Goal: Task Accomplishment & Management: Complete application form

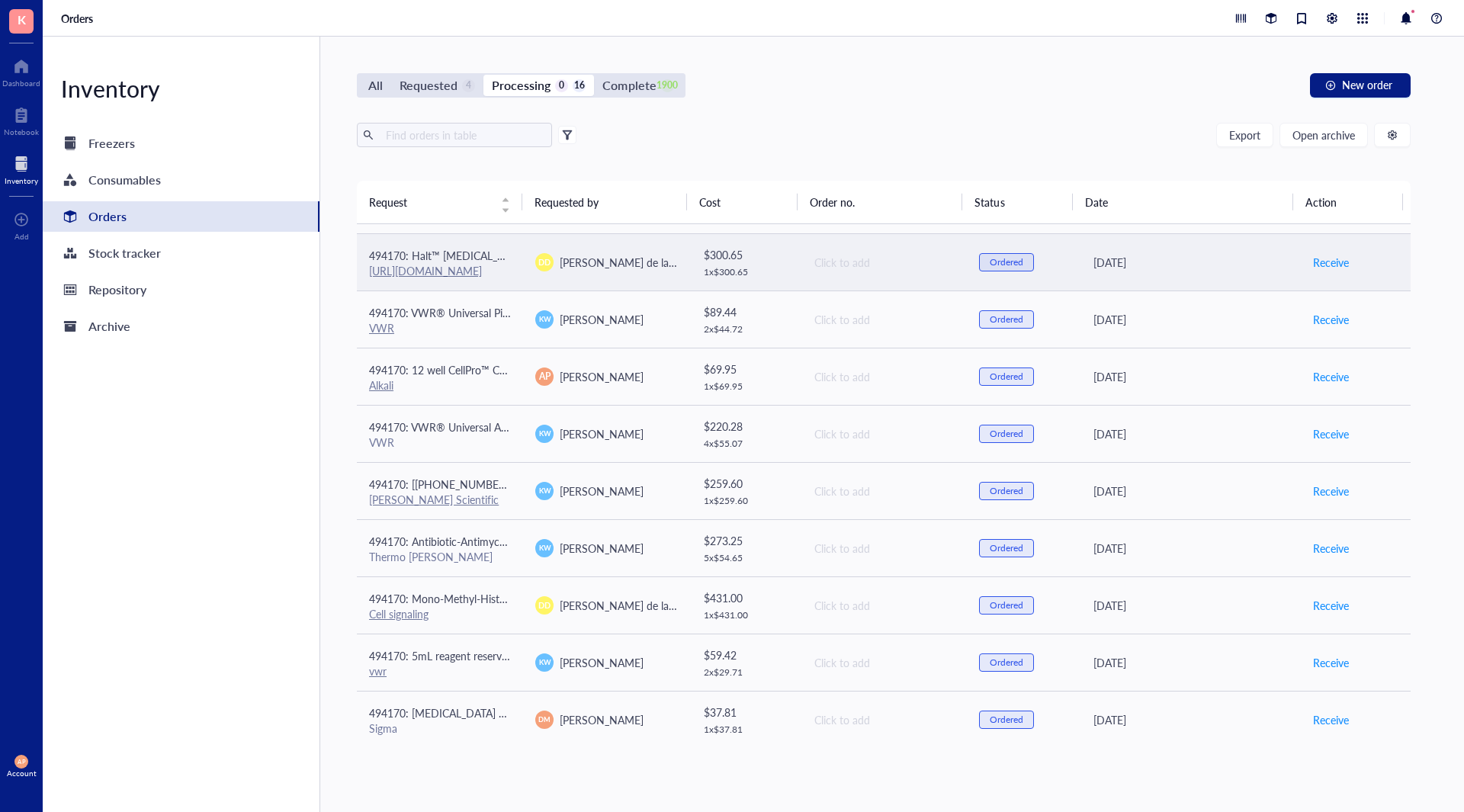
scroll to position [399, 0]
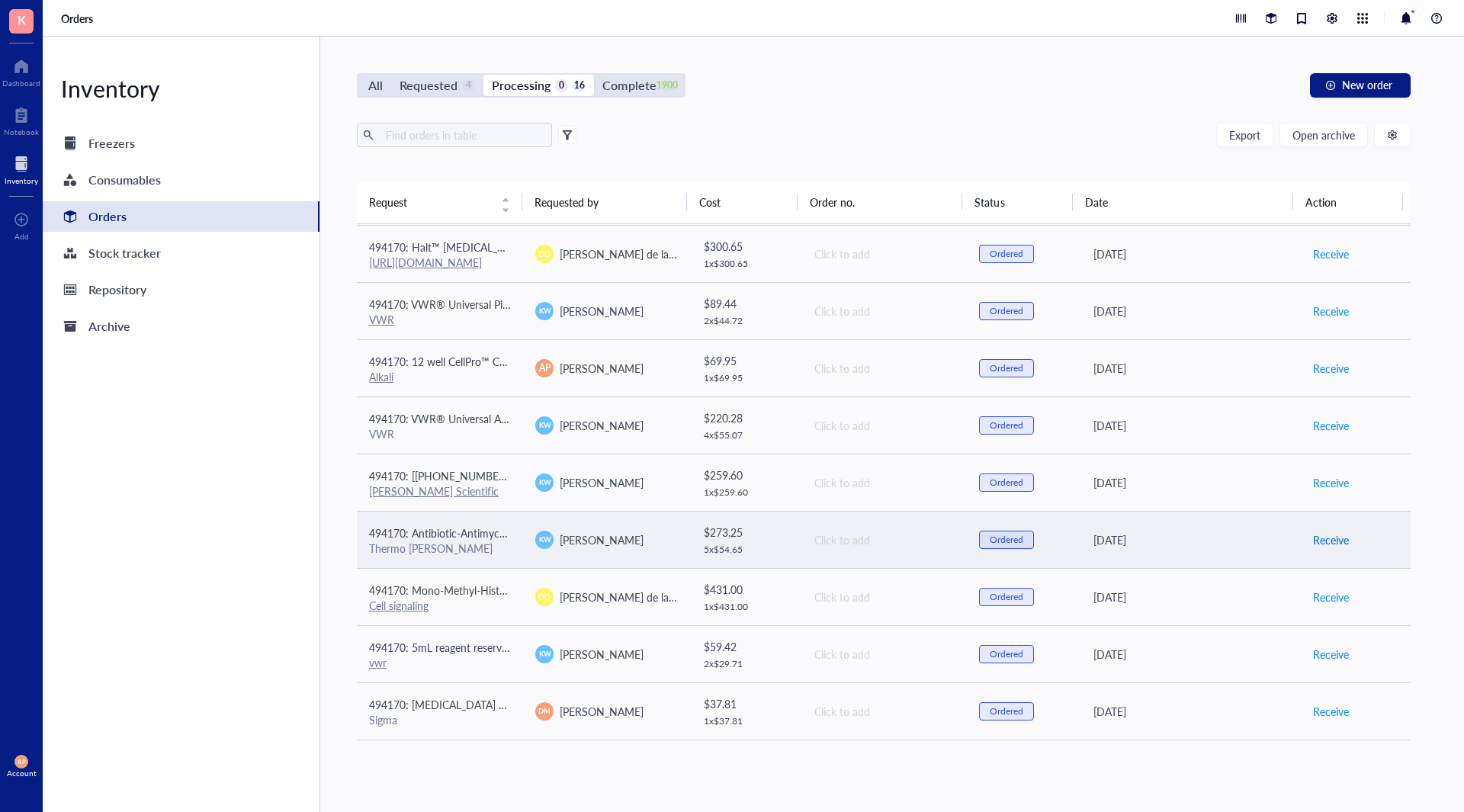
click at [1332, 538] on span "Receive" at bounding box center [1331, 539] width 36 height 17
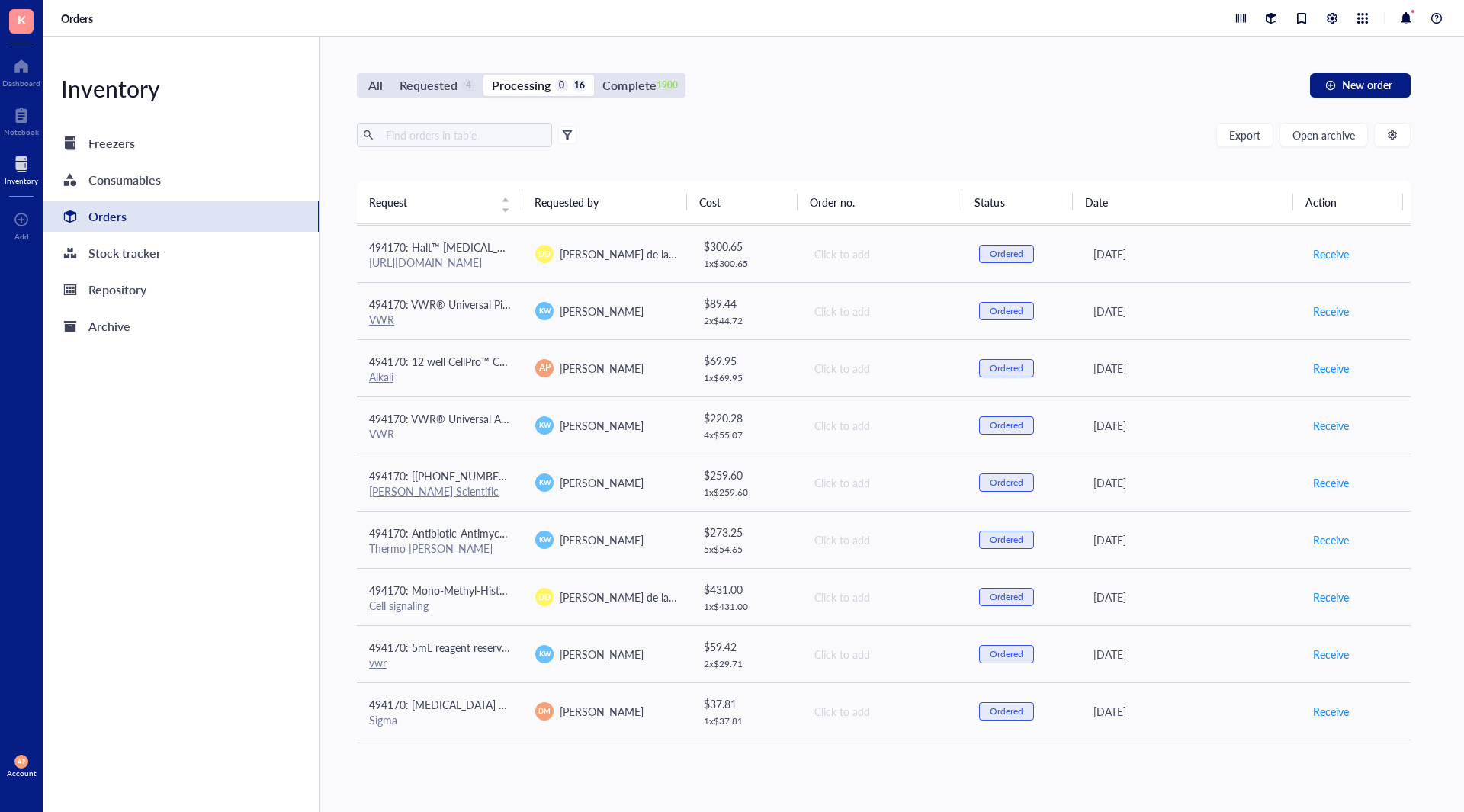
scroll to position [341, 0]
click at [456, 82] on div "Requested" at bounding box center [428, 85] width 58 height 22
click at [391, 75] on input "Requested 4" at bounding box center [391, 75] width 0 height 0
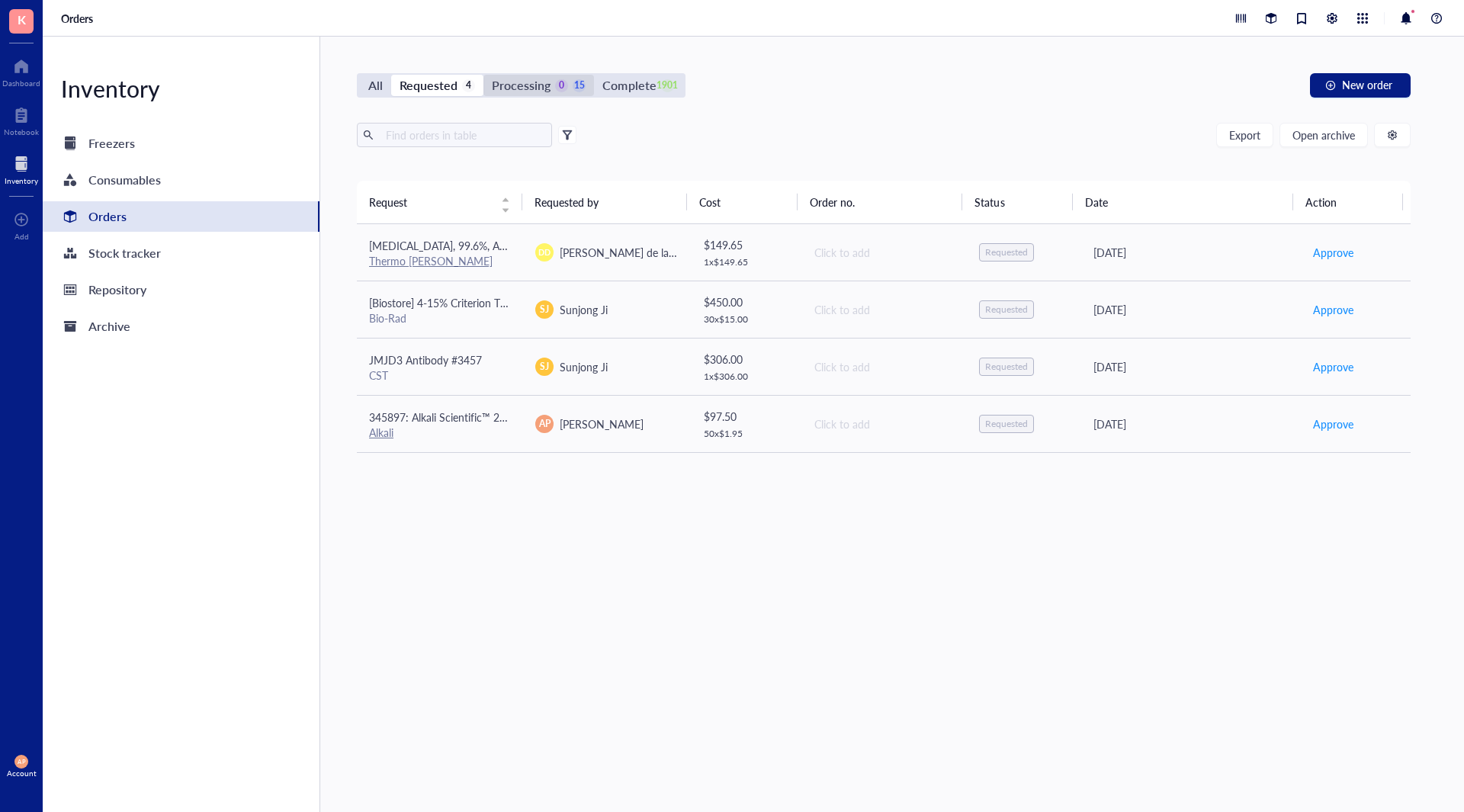
click at [546, 82] on div "Processing" at bounding box center [521, 85] width 59 height 22
click at [484, 75] on input "Processing 0 15" at bounding box center [484, 75] width 0 height 0
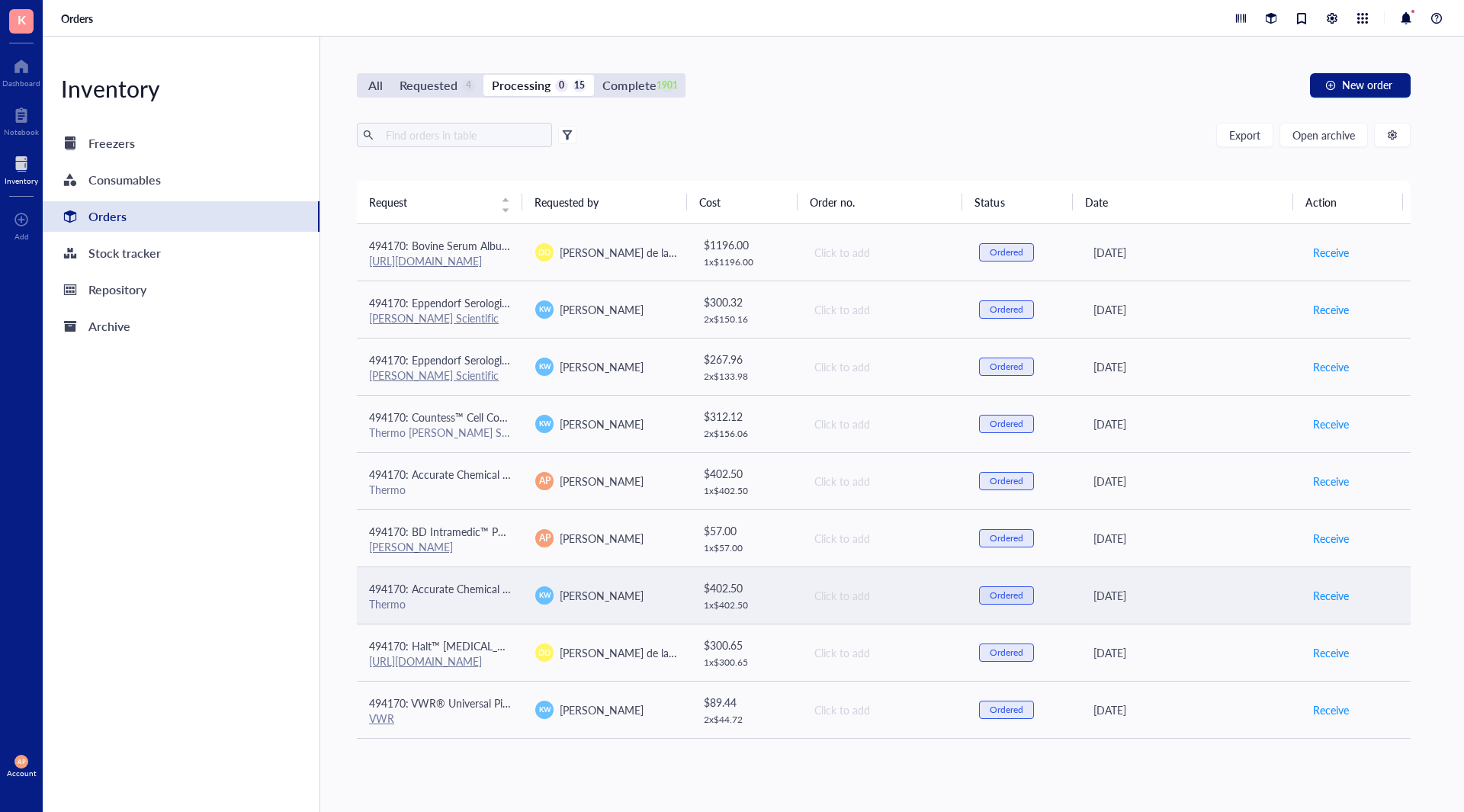
scroll to position [341, 0]
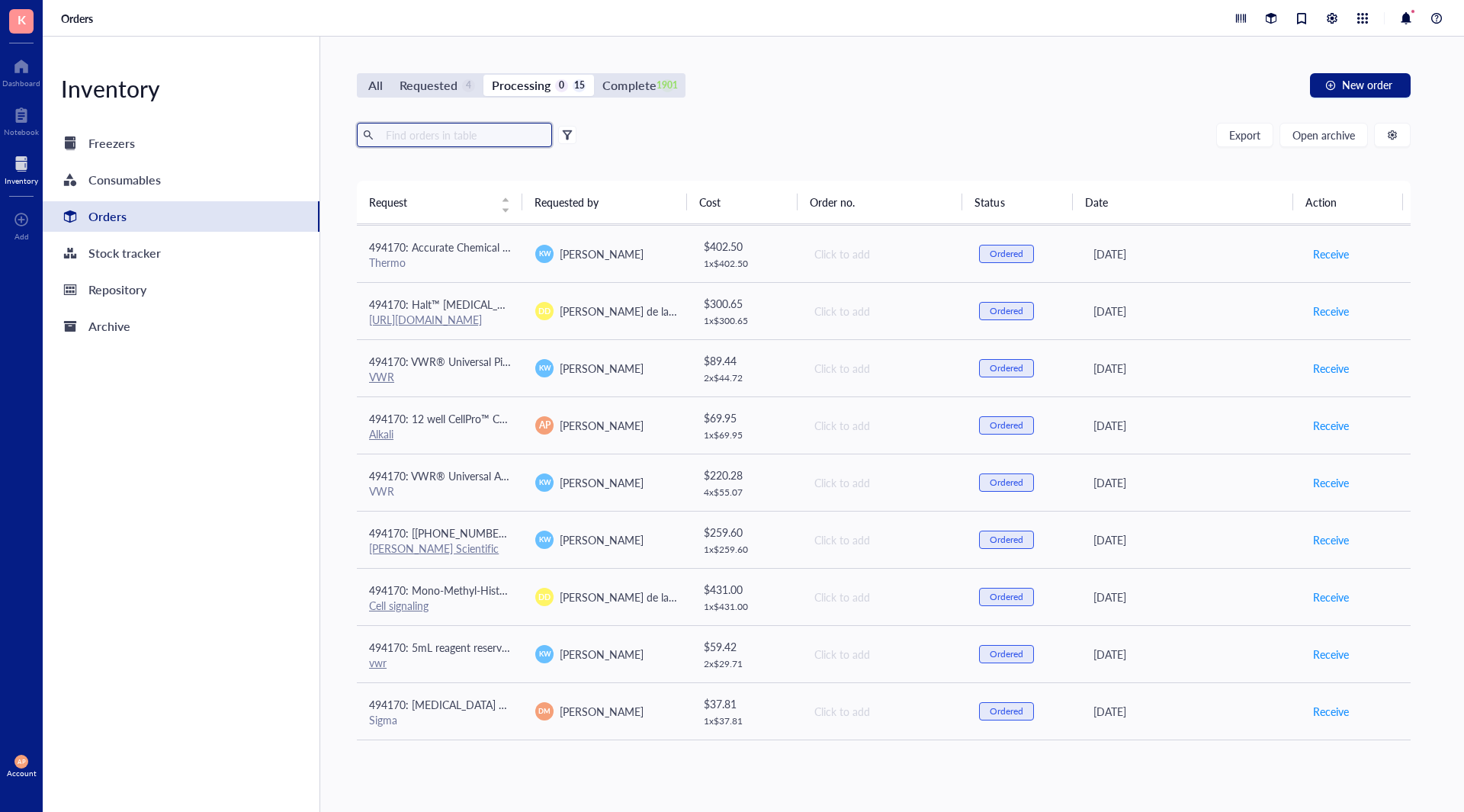
click at [439, 129] on input "text" at bounding box center [463, 134] width 167 height 23
drag, startPoint x: 652, startPoint y: 84, endPoint x: 419, endPoint y: 117, distance: 235.3
click at [638, 89] on div "Complete" at bounding box center [629, 85] width 53 height 22
drag, startPoint x: 660, startPoint y: 68, endPoint x: 654, endPoint y: 82, distance: 15.2
click at [659, 68] on div "All Requested 4 Processing 0 15 Complete 1901 New order Export Open archive Req…" at bounding box center [884, 424] width 1127 height 776
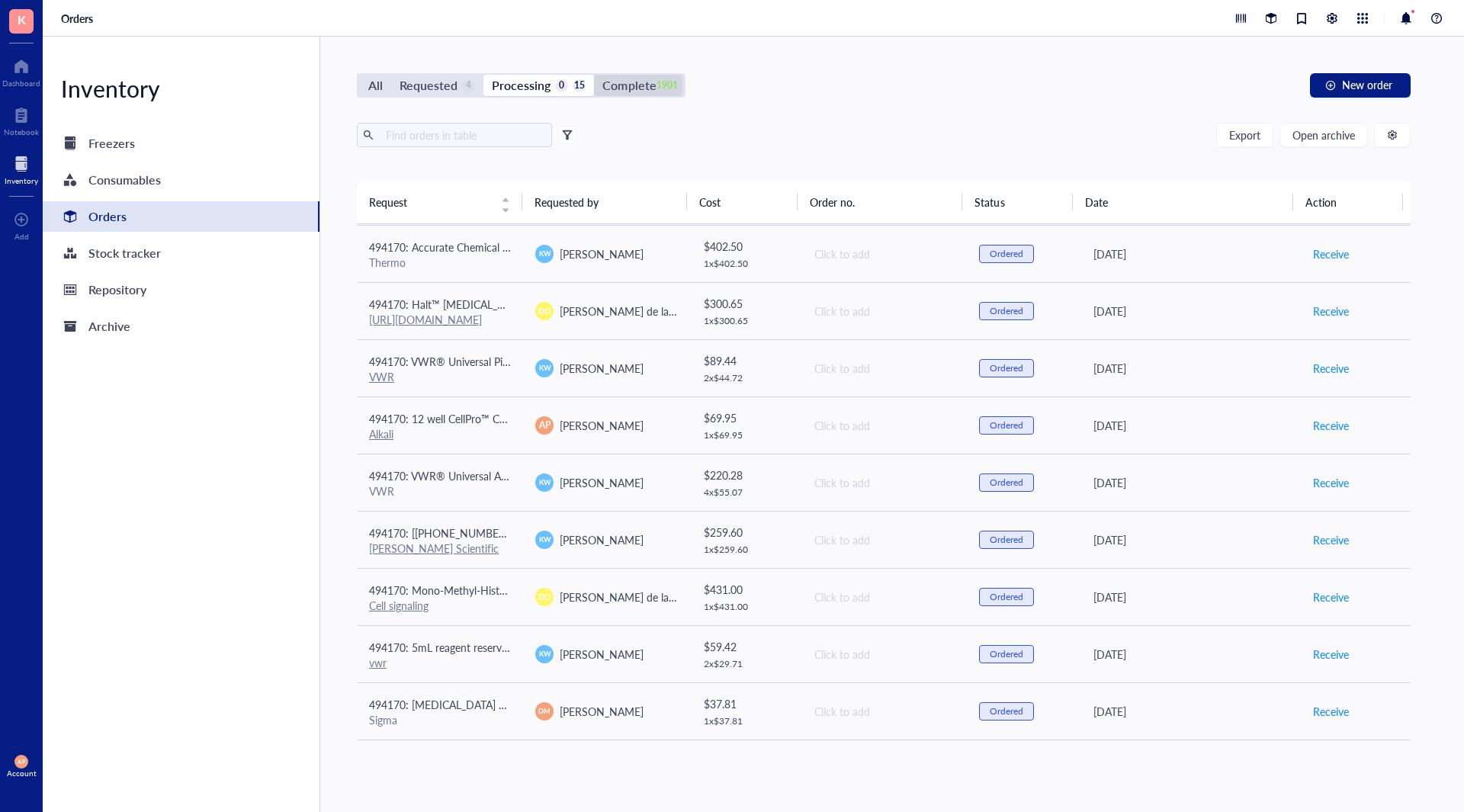
click at [661, 86] on div "1901" at bounding box center [667, 86] width 13 height 13
click at [594, 75] on input "Complete 1901" at bounding box center [594, 75] width 0 height 0
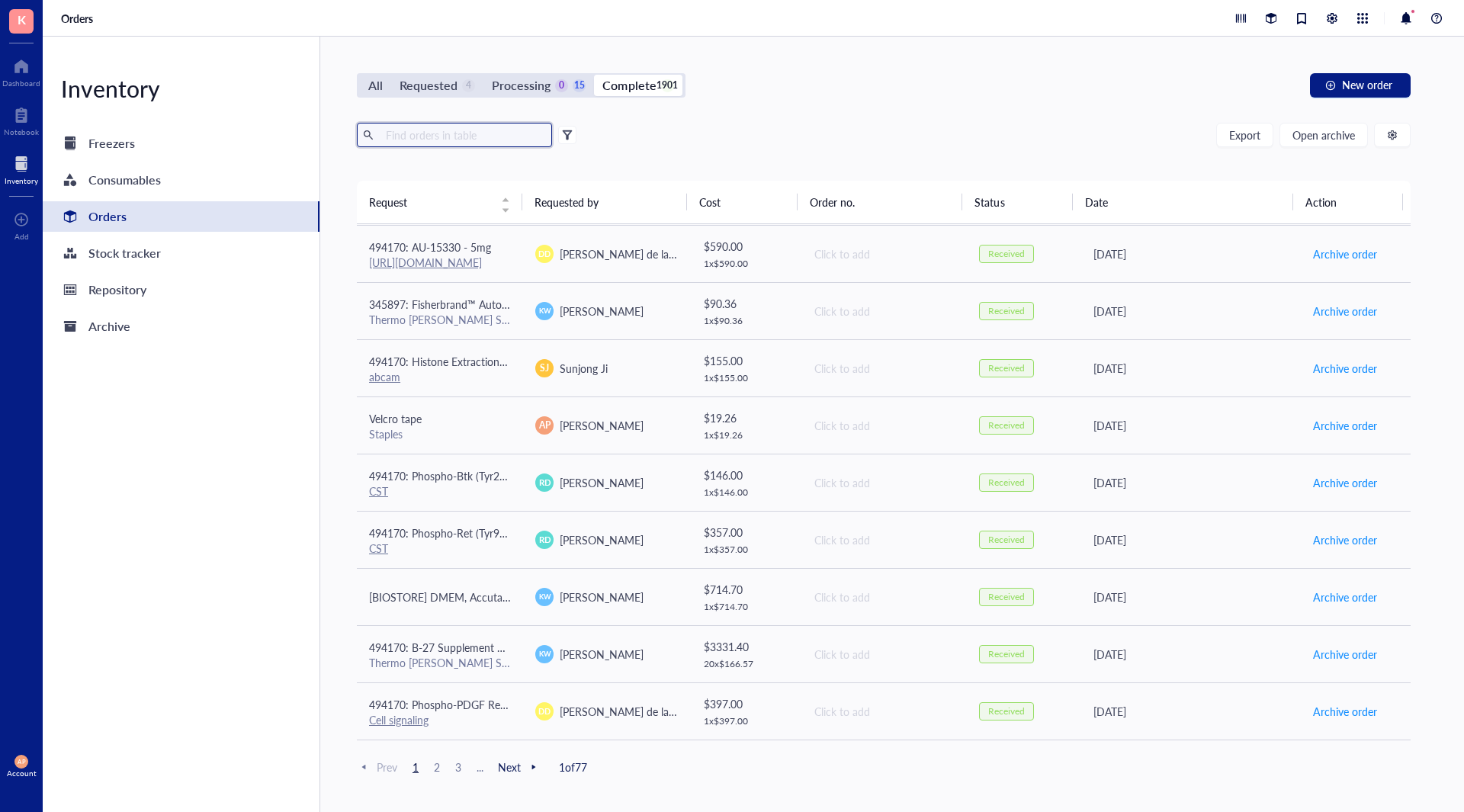
click at [475, 136] on input "text" at bounding box center [463, 134] width 167 height 23
type input "screw"
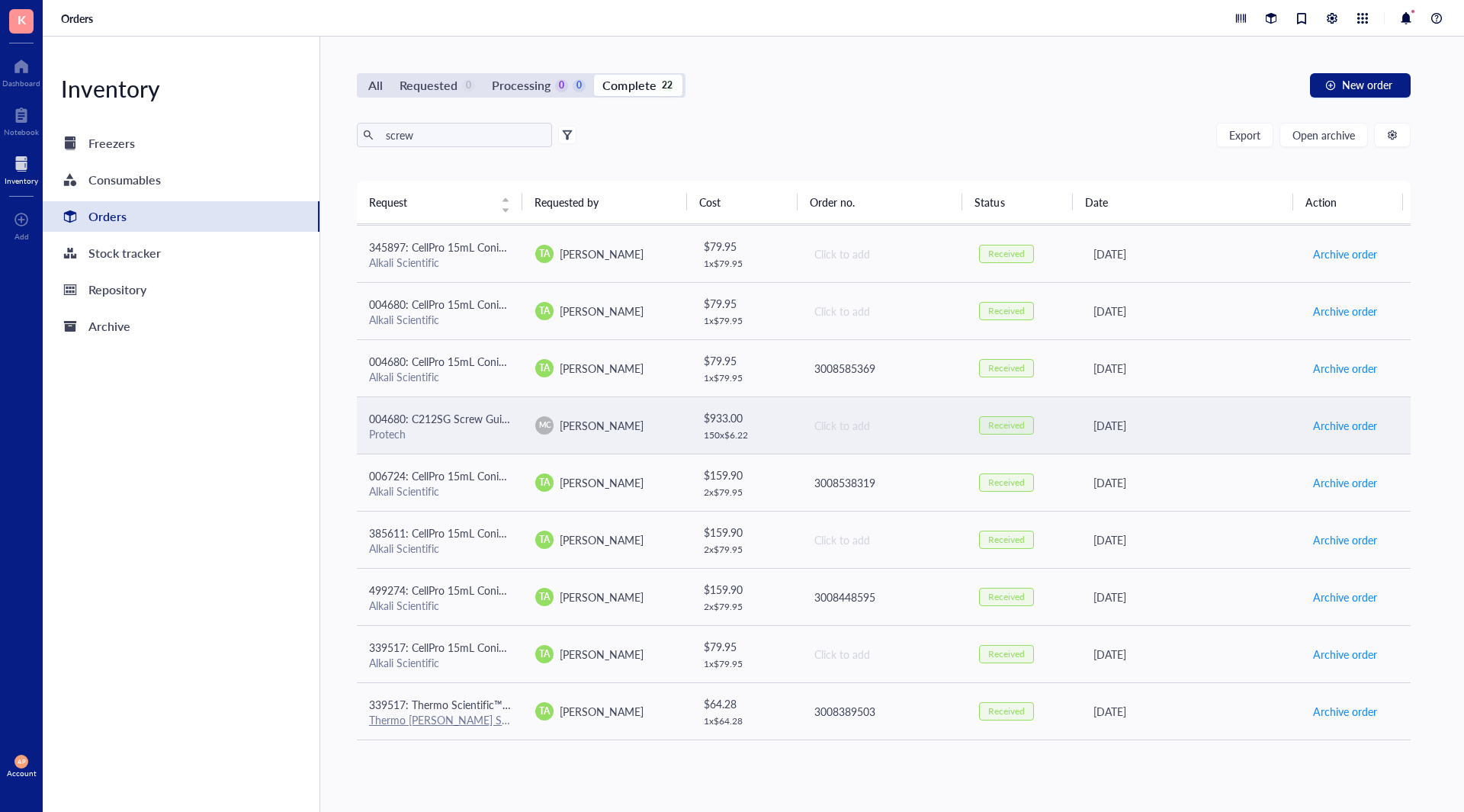
click at [643, 435] on td "MC [PERSON_NAME]" at bounding box center [606, 425] width 167 height 57
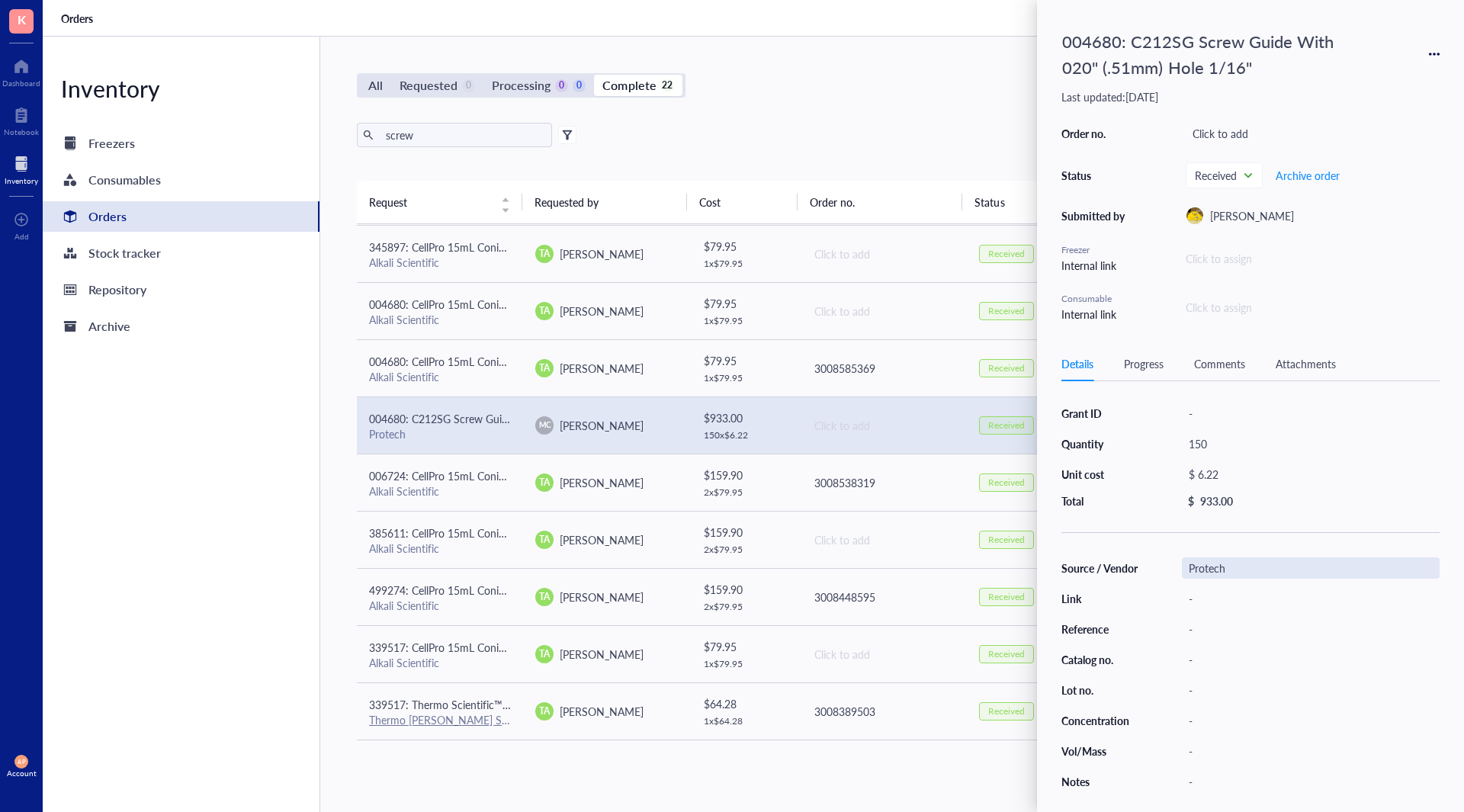
click at [1272, 572] on div "Protech" at bounding box center [1311, 568] width 258 height 22
drag, startPoint x: 1249, startPoint y: 575, endPoint x: 1229, endPoint y: 572, distance: 20.2
click at [1229, 572] on div "Protech" at bounding box center [1311, 568] width 258 height 22
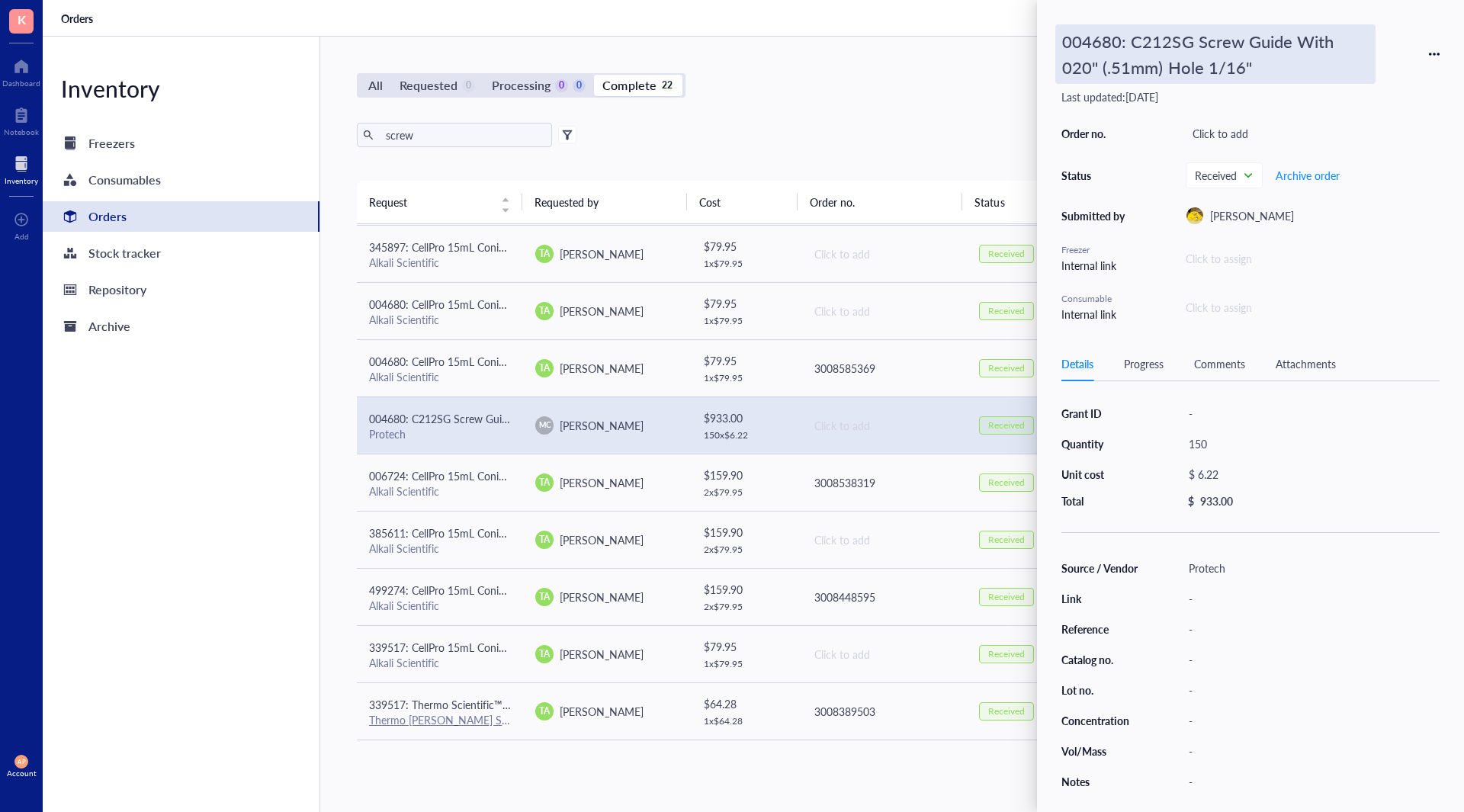
click at [1219, 51] on div "004680: C212SG Screw Guide With 020" (.51mm) Hole 1/16"" at bounding box center [1215, 54] width 320 height 60
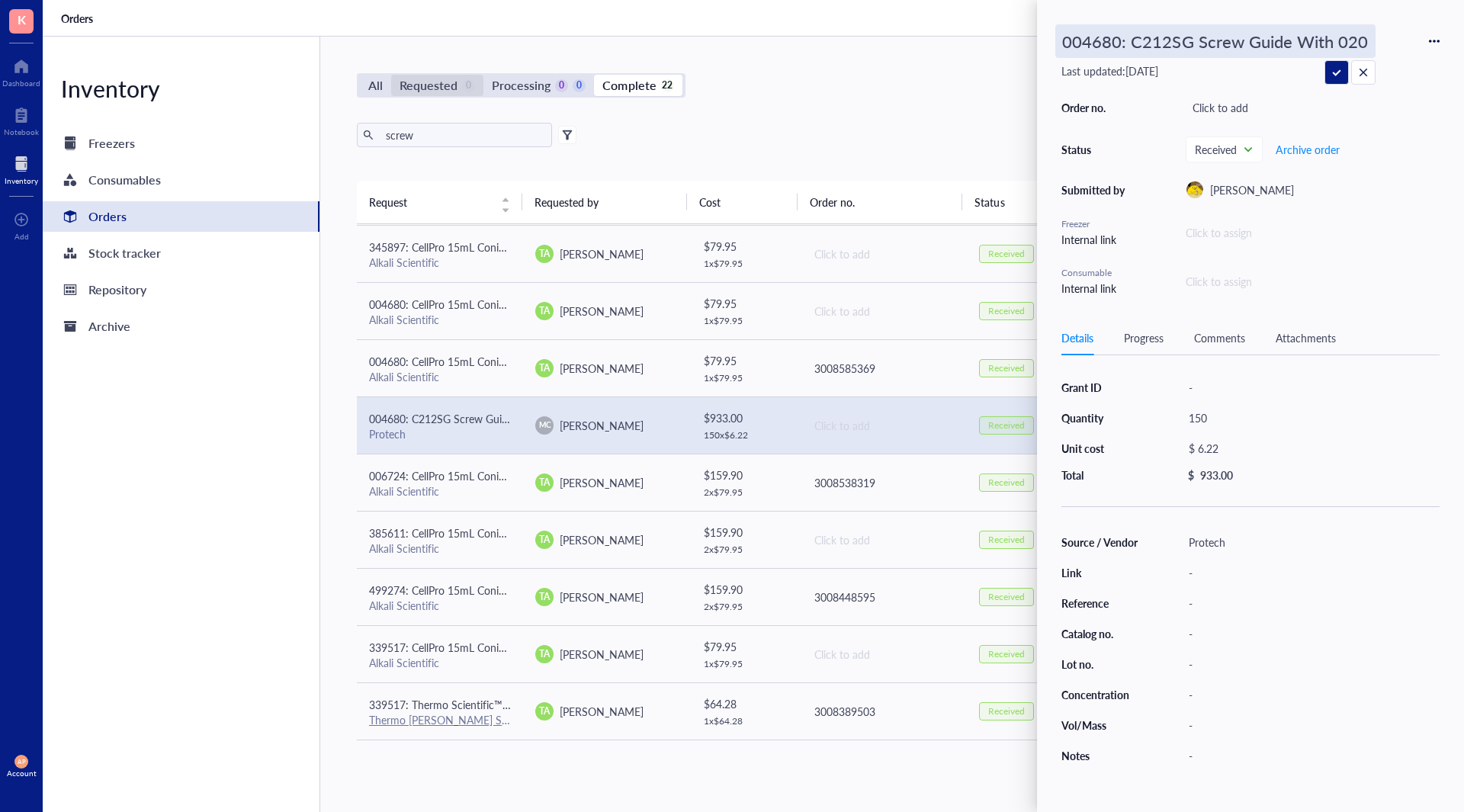
click at [451, 88] on div "Requested" at bounding box center [428, 85] width 58 height 22
click at [391, 75] on input "Requested 0" at bounding box center [391, 75] width 0 height 0
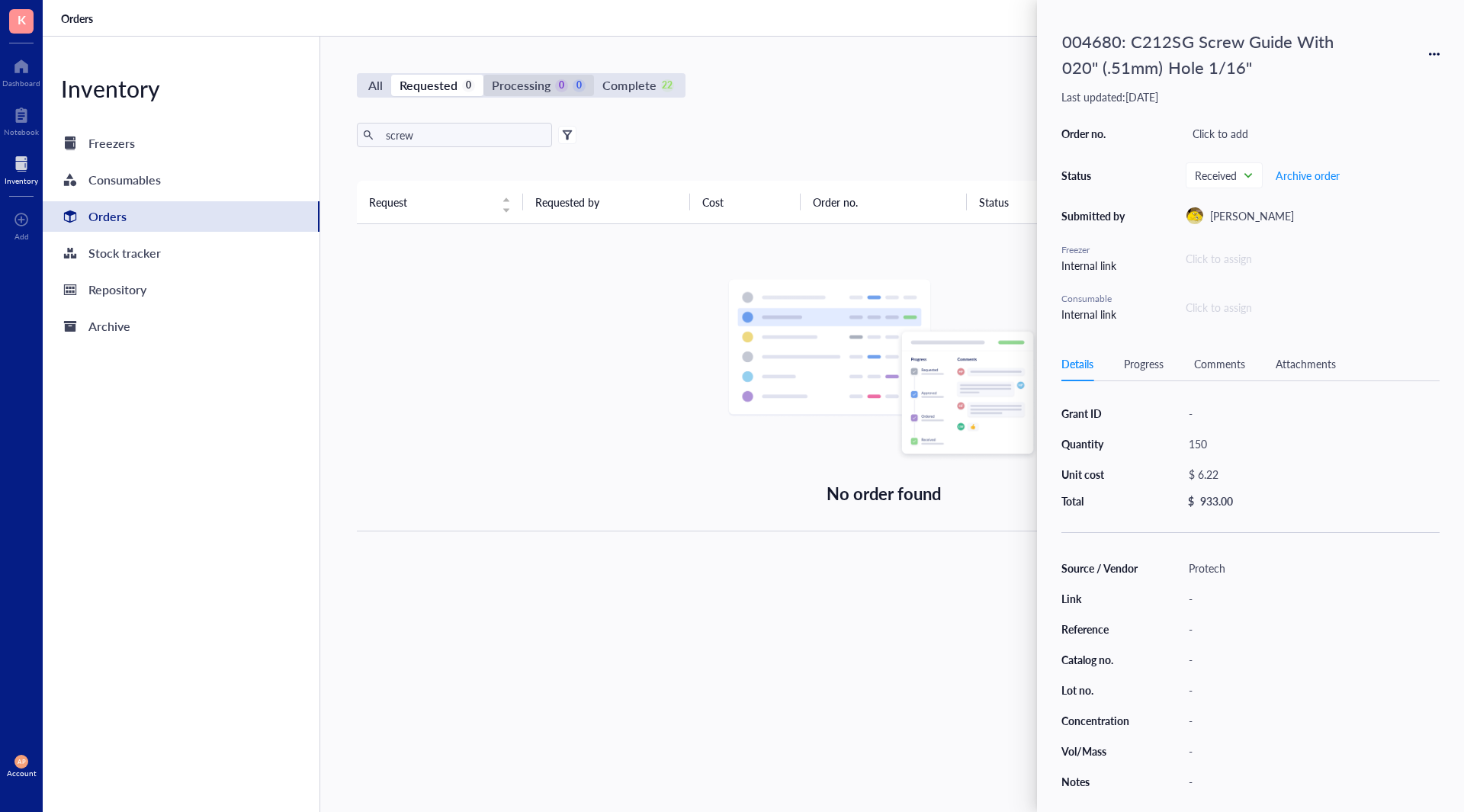
click at [542, 84] on div "Processing" at bounding box center [521, 85] width 59 height 22
click at [484, 75] on input "Processing 0 0" at bounding box center [484, 75] width 0 height 0
click at [203, 140] on div "Freezers" at bounding box center [181, 143] width 277 height 31
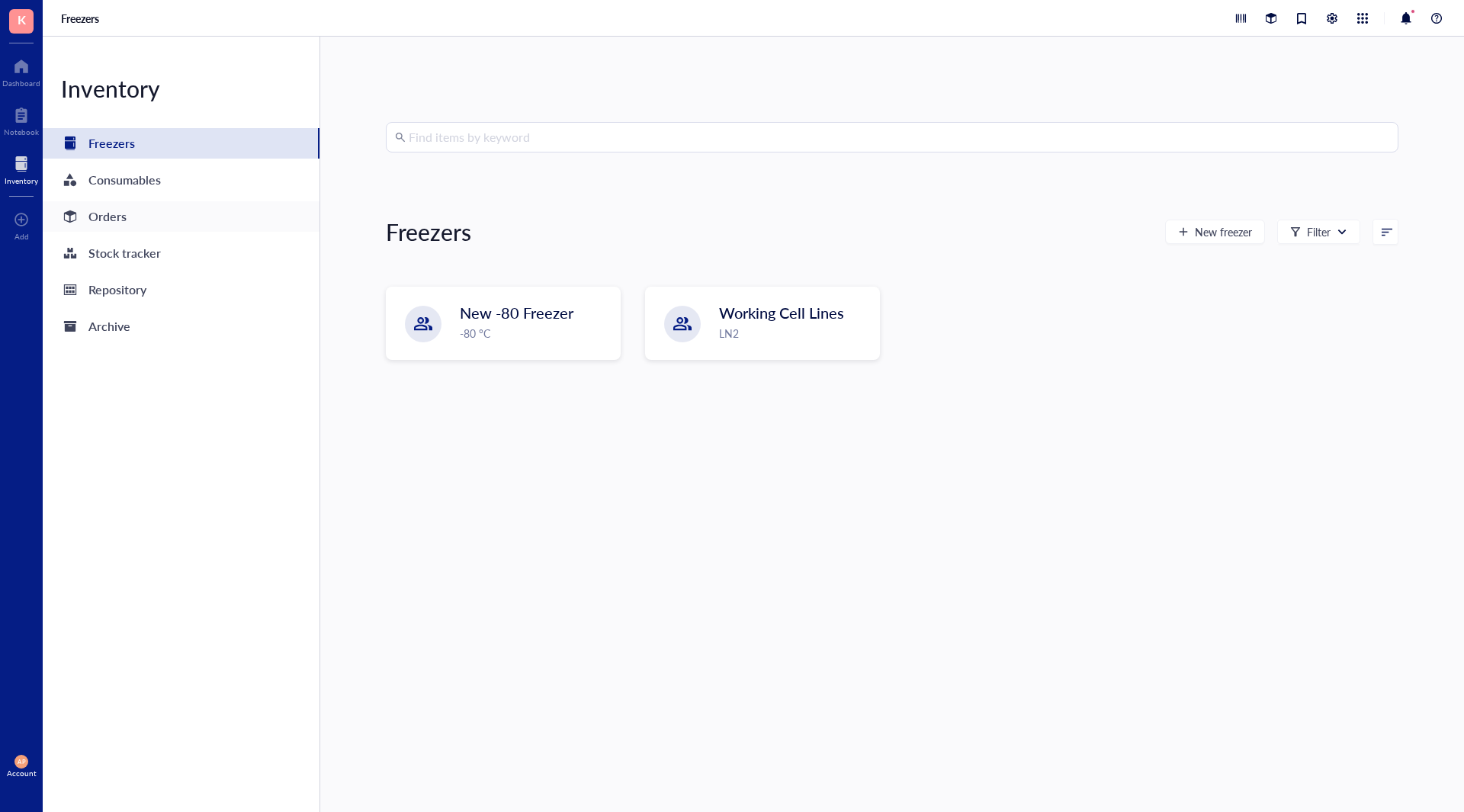
click at [117, 209] on div "Orders" at bounding box center [107, 216] width 38 height 22
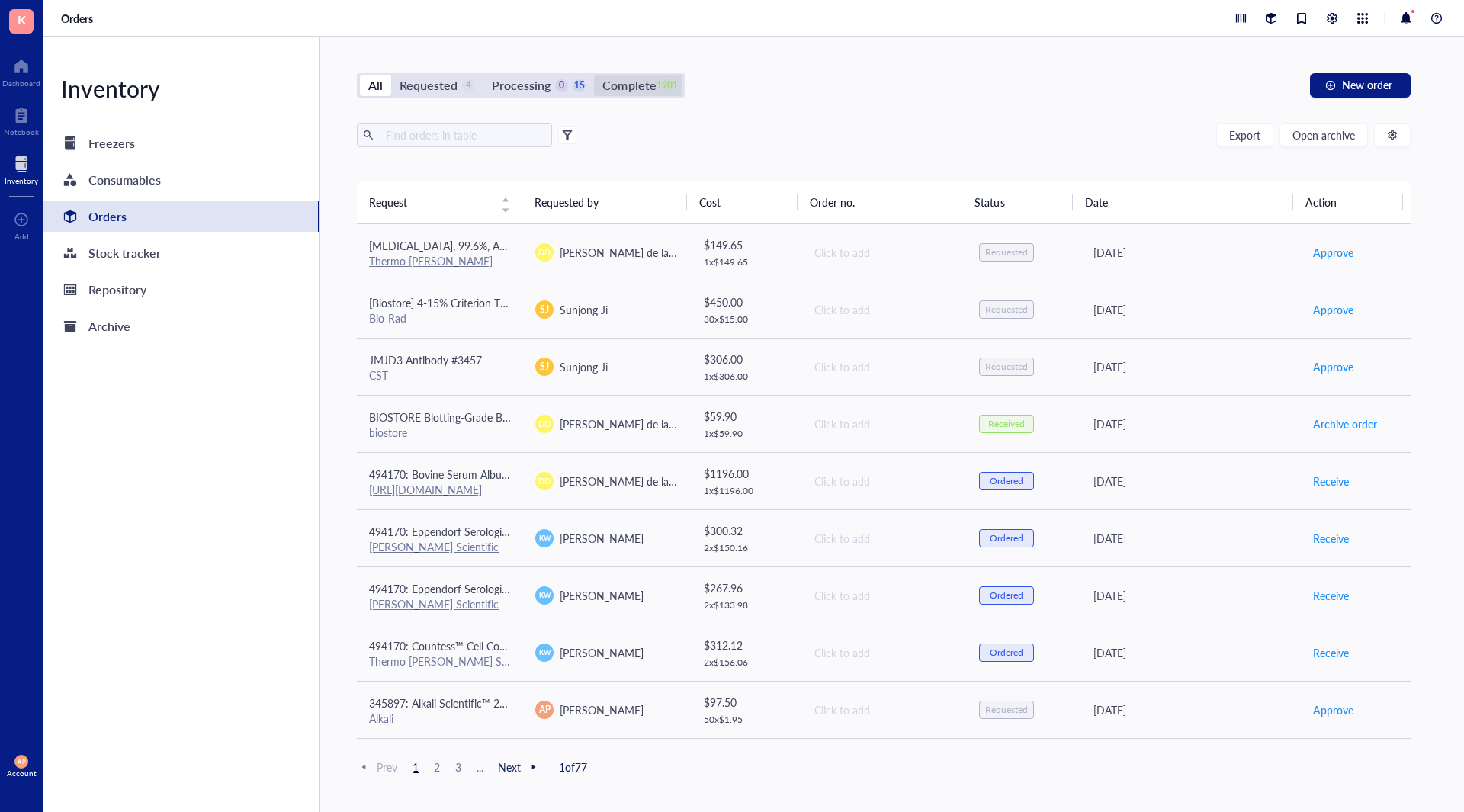
click at [615, 89] on div "Complete" at bounding box center [629, 85] width 53 height 22
click at [594, 75] on input "Complete 1901" at bounding box center [594, 75] width 0 height 0
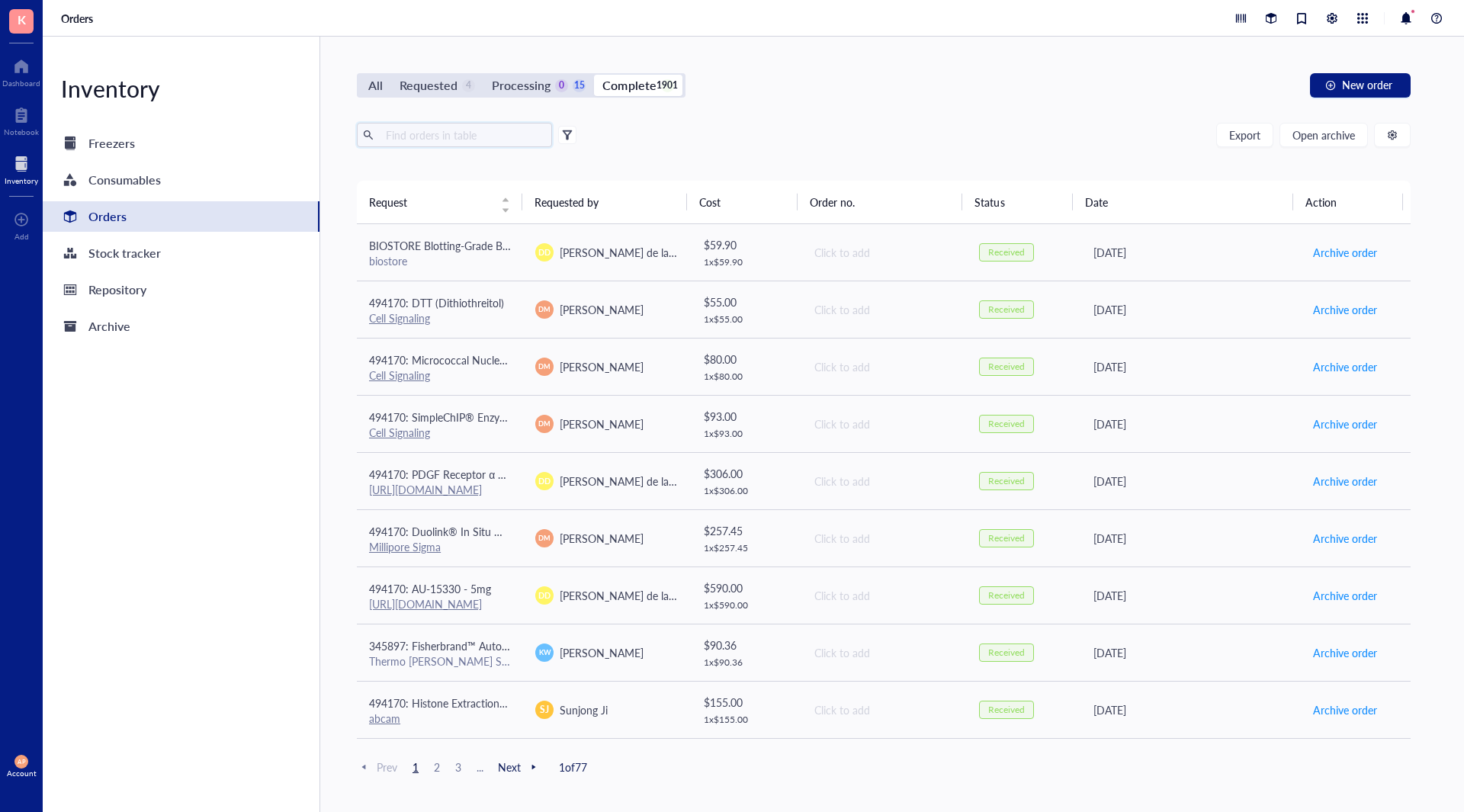
click at [449, 134] on input "text" at bounding box center [463, 134] width 167 height 23
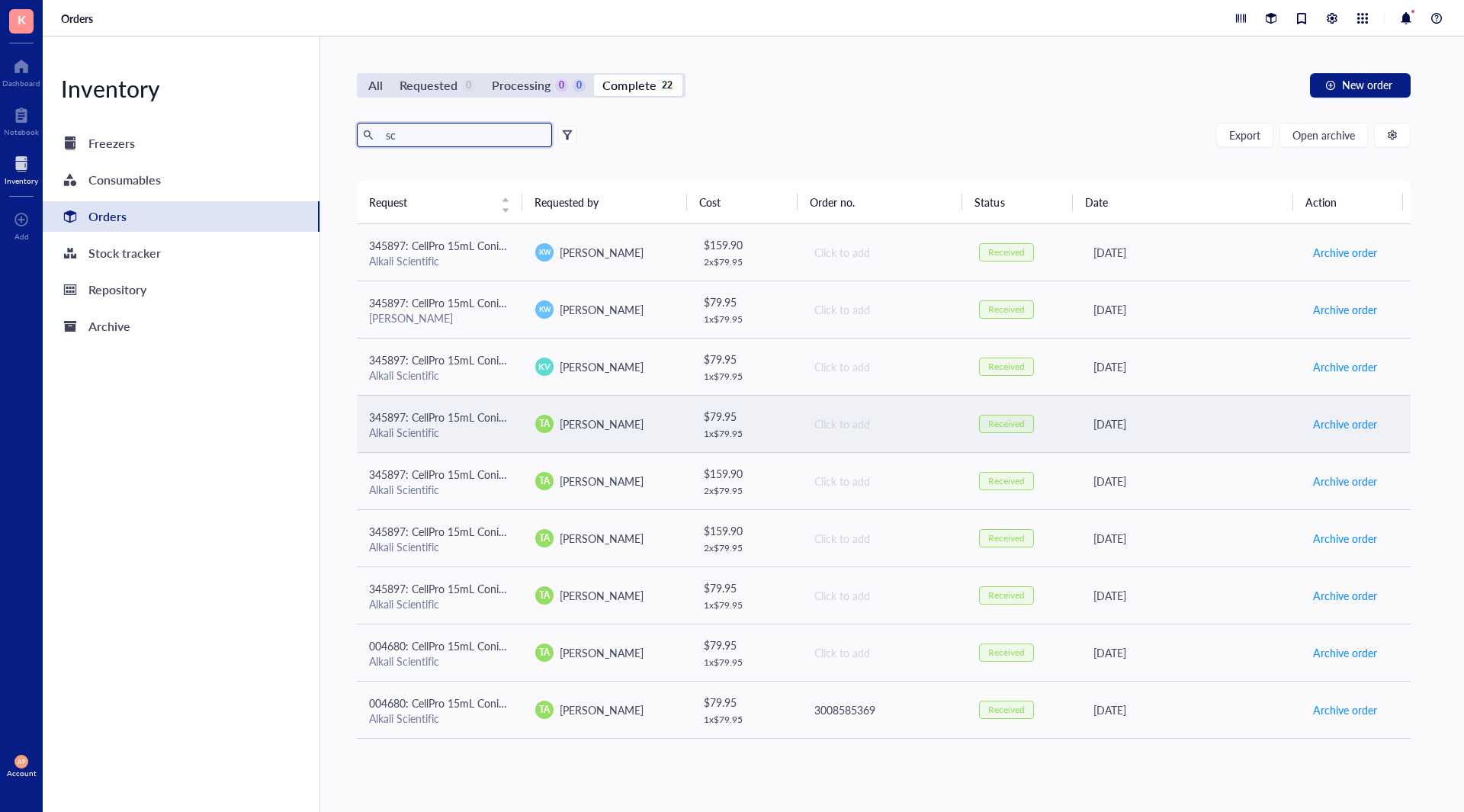
type input "s"
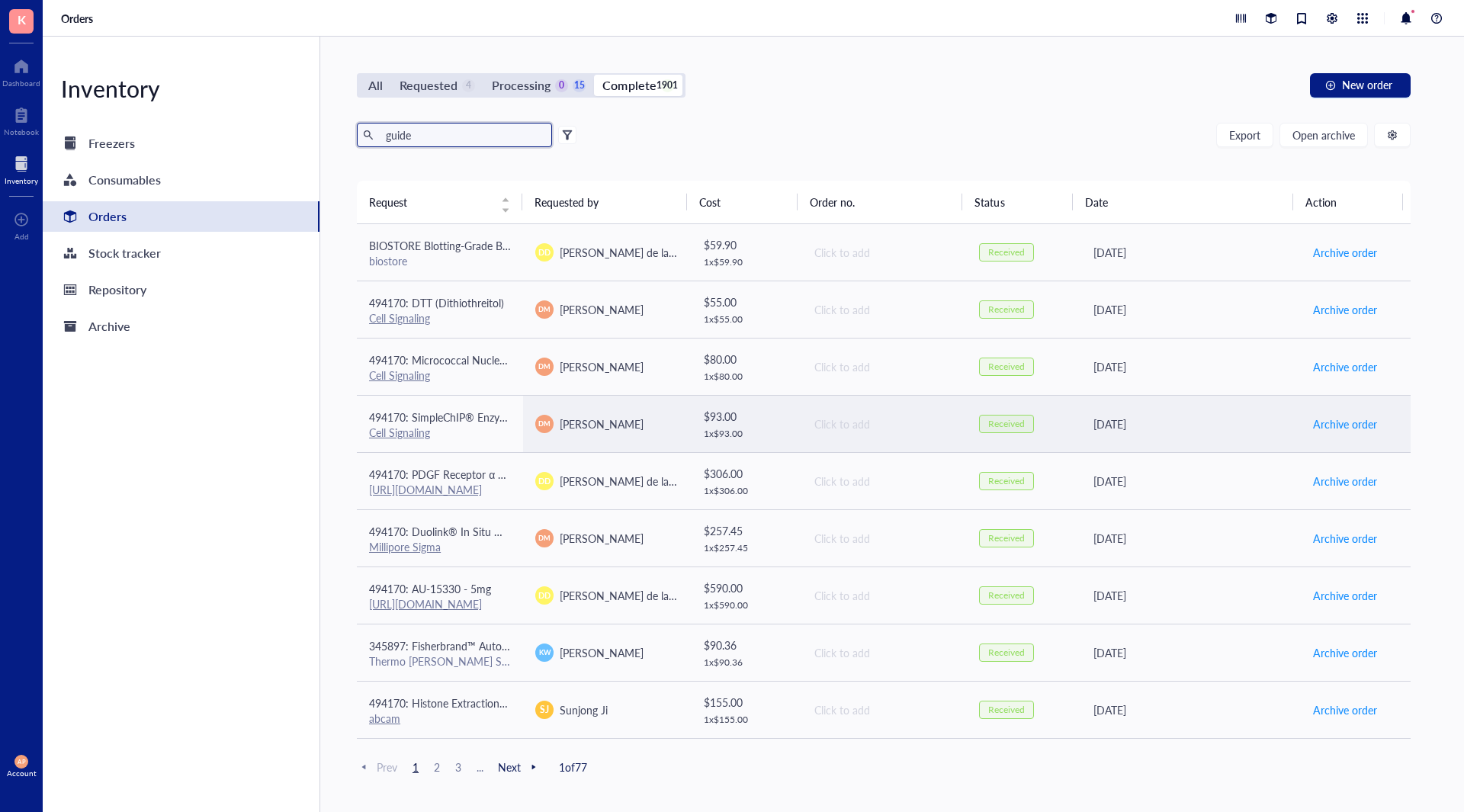
type input "guide"
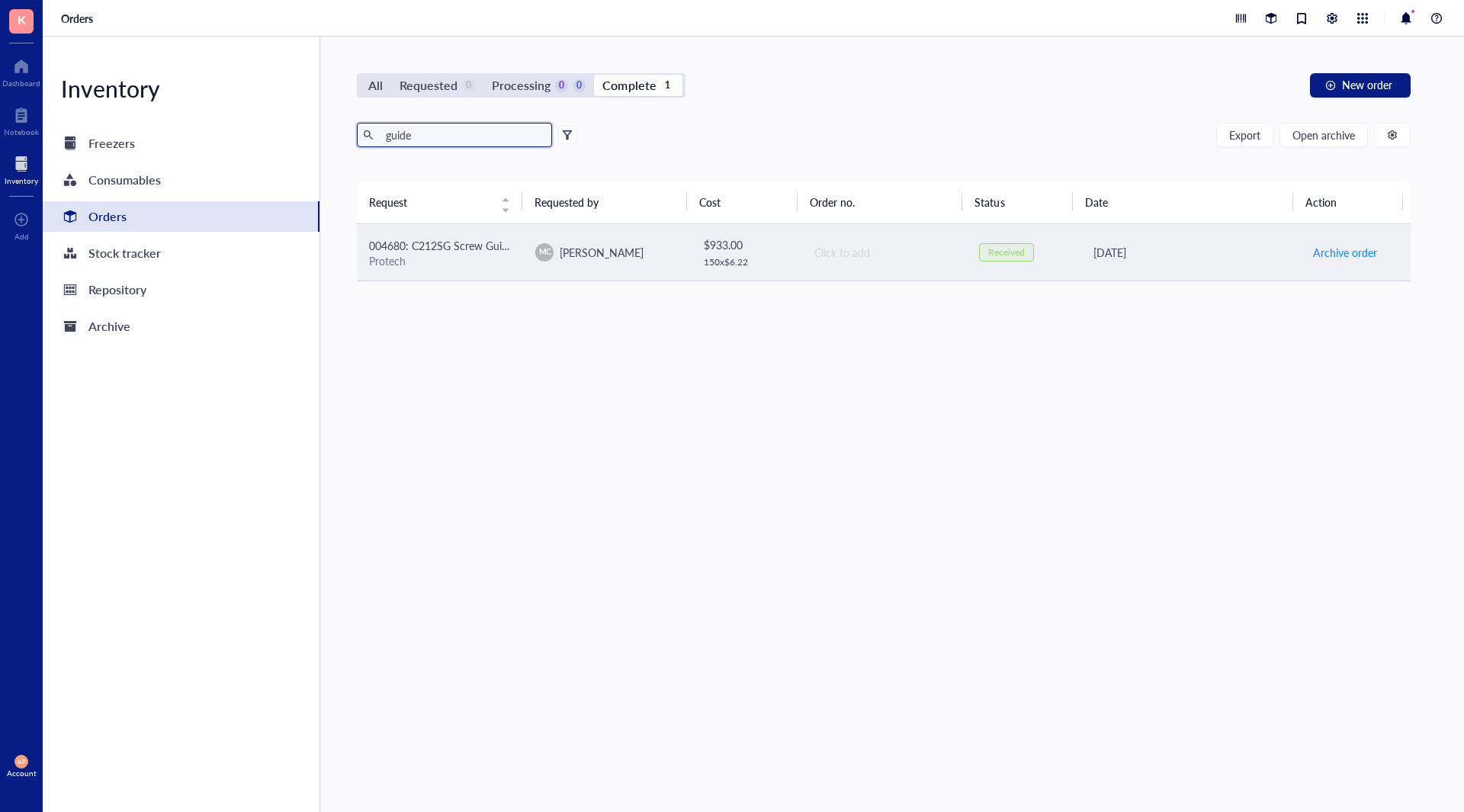
click at [1211, 273] on td "[DATE]" at bounding box center [1190, 253] width 222 height 57
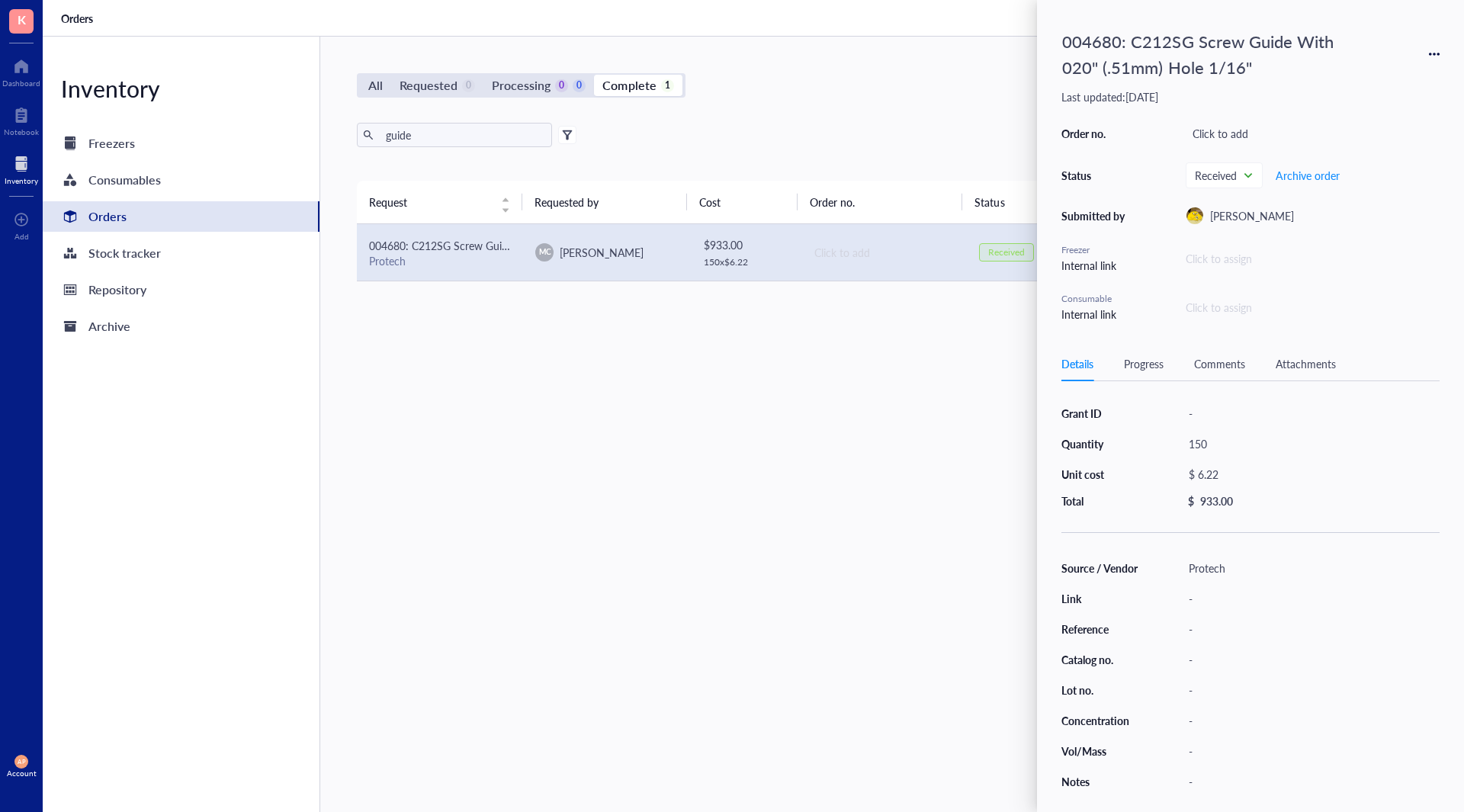
click at [1450, 56] on div "004680: C212SG Screw Guide With 020" (.51mm) Hole 1/16" Last updated: [DATE] Or…" at bounding box center [1251, 406] width 427 height 812
click at [1443, 54] on div "004680: C212SG Screw Guide With 020" (.51mm) Hole 1/16" Last updated: [DATE] Or…" at bounding box center [1251, 406] width 427 height 812
click at [1437, 53] on icon at bounding box center [1434, 54] width 10 height 10
click at [1347, 78] on span "Request again" at bounding box center [1379, 76] width 96 height 17
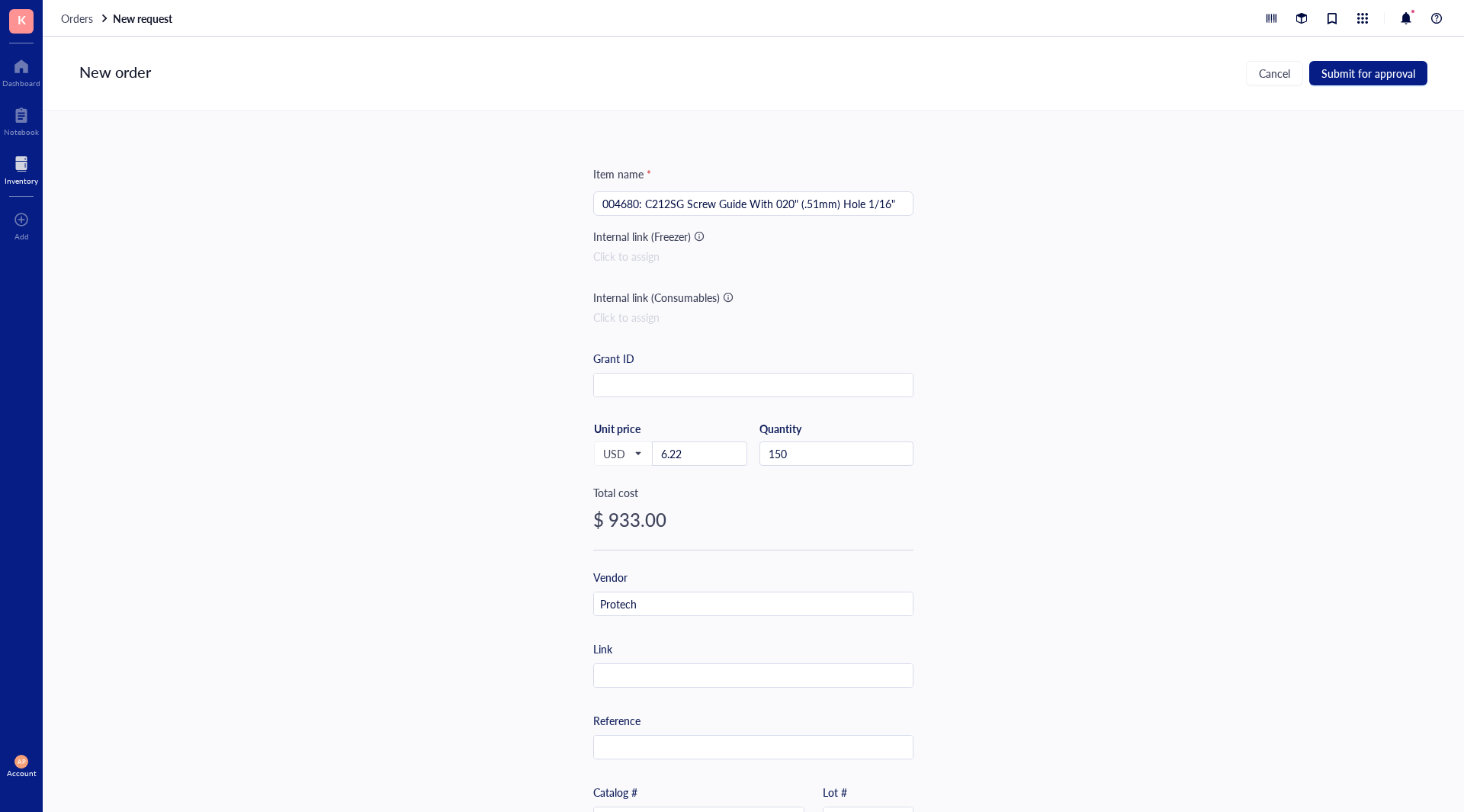
click at [605, 208] on input "004680: C212SG Screw Guide With 020" (.51mm) Hole 1/16"" at bounding box center [753, 204] width 302 height 23
type input "494170: C212SG Screw Guide With 020" (.51mm) Hole 1/16""
click at [807, 457] on input "150" at bounding box center [837, 454] width 153 height 23
type input "1"
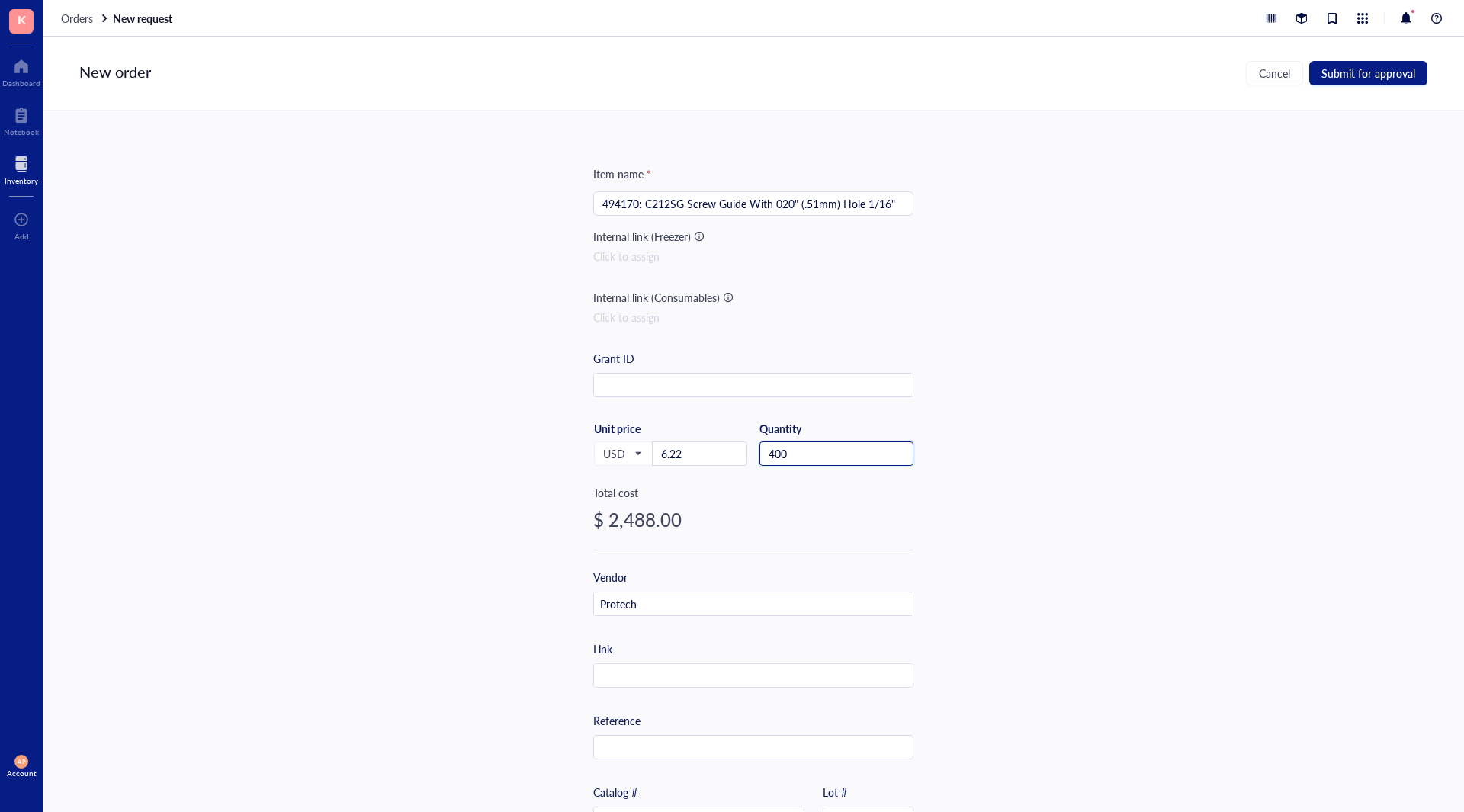
type input "400"
click at [458, 336] on div "Item name * 494170: C212SG Screw Guide With 020" (.51mm) Hole 1/16" Internal li…" at bounding box center [753, 461] width 1421 height 702
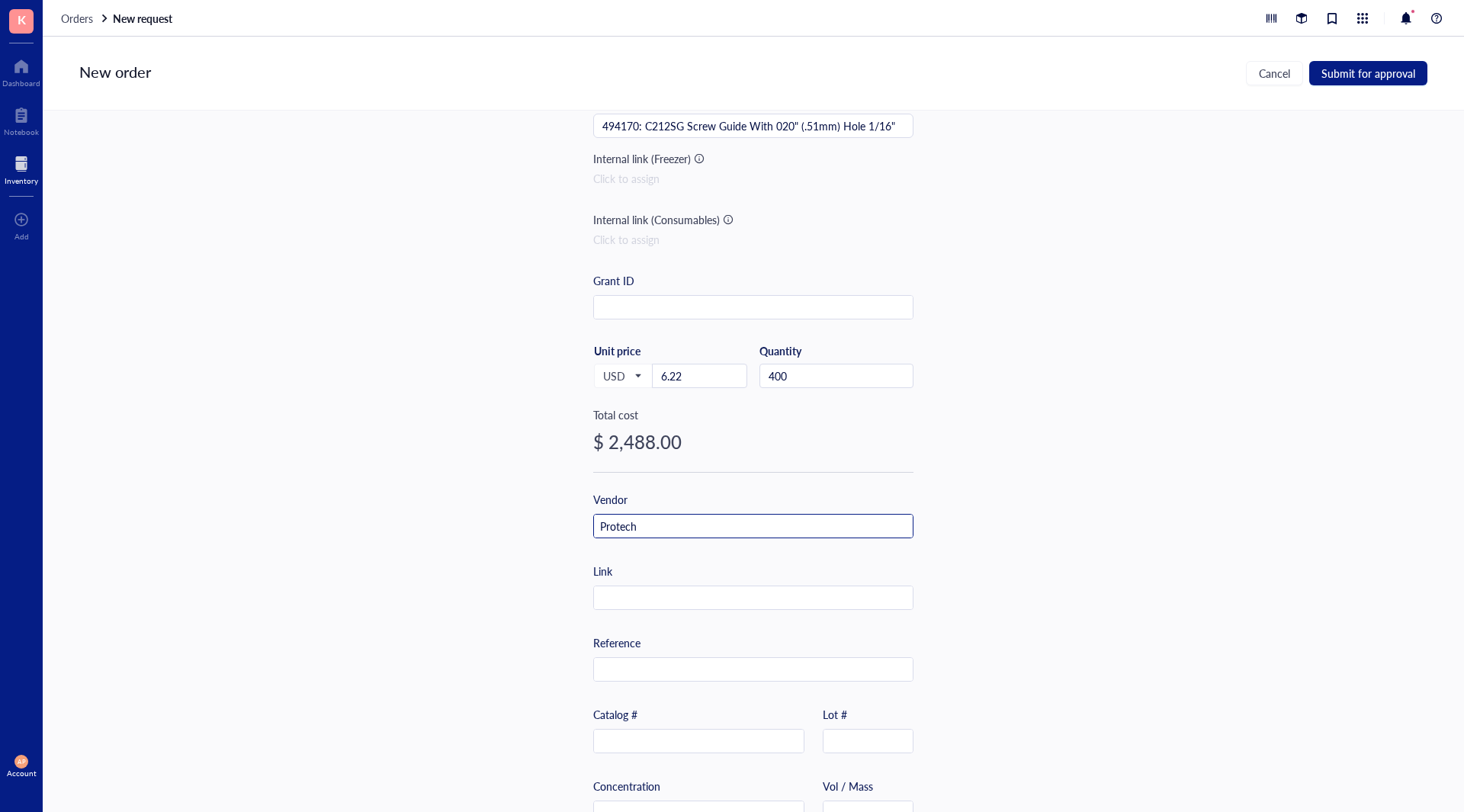
scroll to position [204, 0]
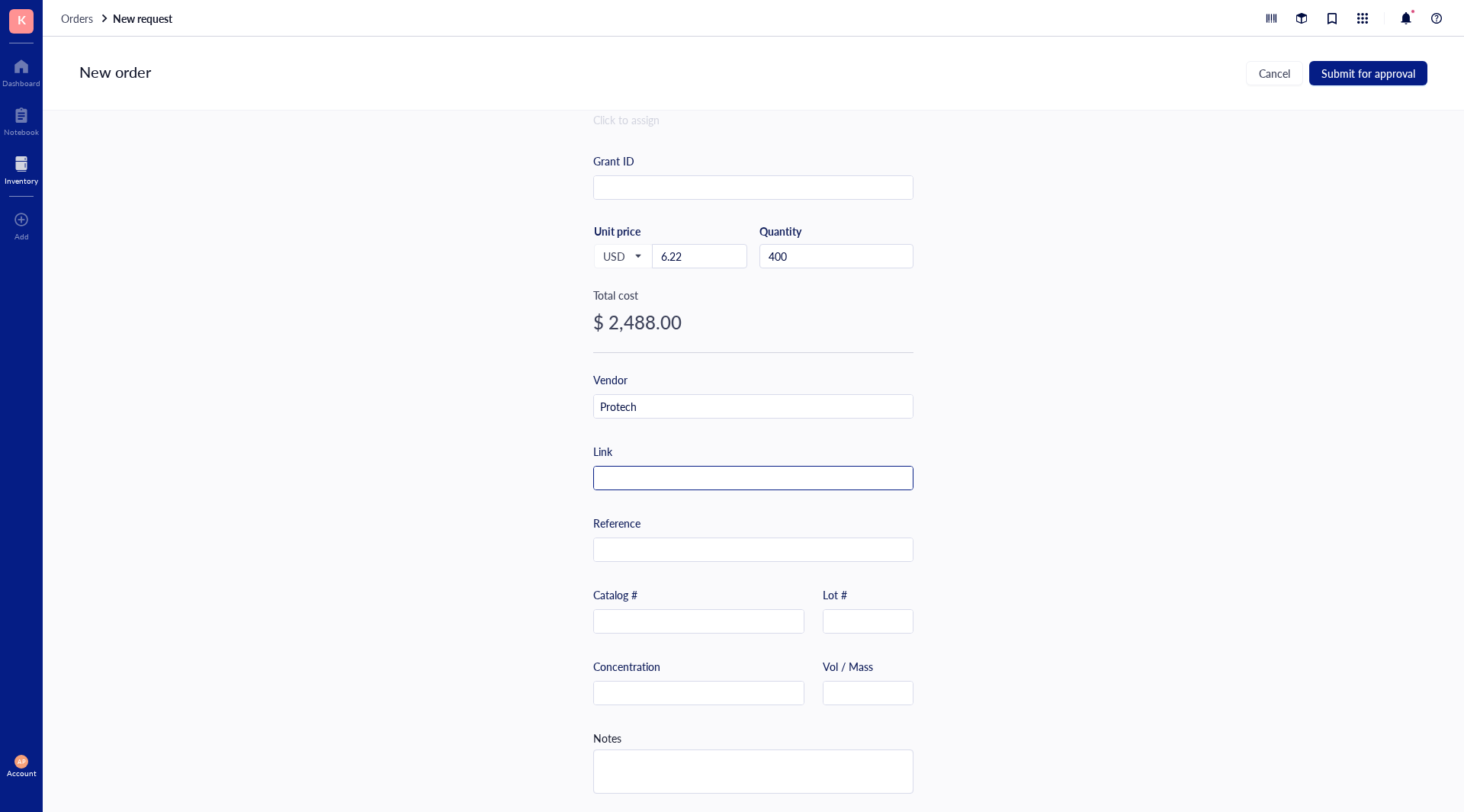
drag, startPoint x: 762, startPoint y: 475, endPoint x: 781, endPoint y: 474, distance: 19.0
click at [766, 474] on input "text" at bounding box center [753, 479] width 319 height 24
click at [691, 472] on input "text" at bounding box center [753, 479] width 319 height 24
paste input "[URL][DOMAIN_NAME]"
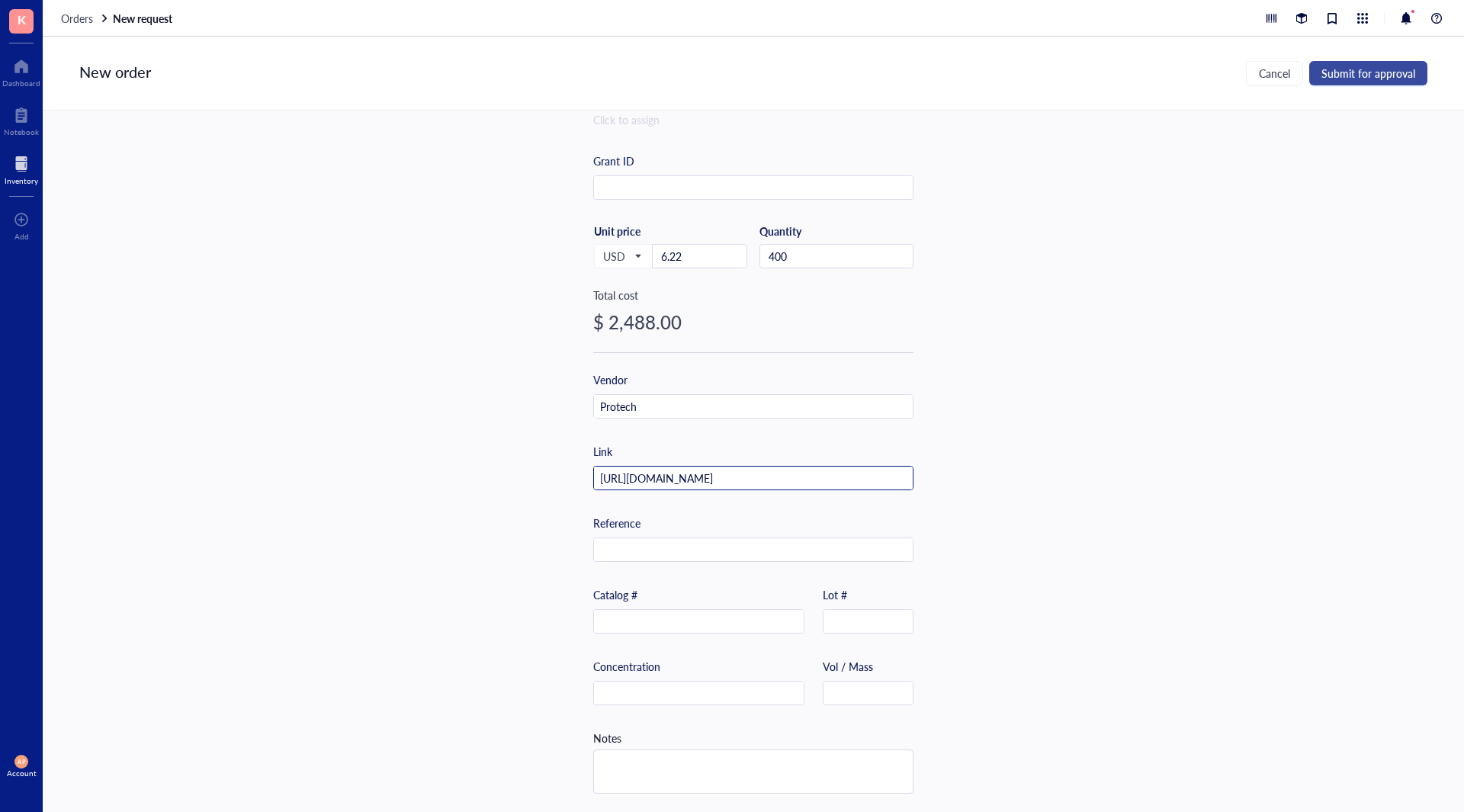
type input "[URL][DOMAIN_NAME]"
click at [1398, 69] on span "Submit for approval" at bounding box center [1368, 72] width 94 height 12
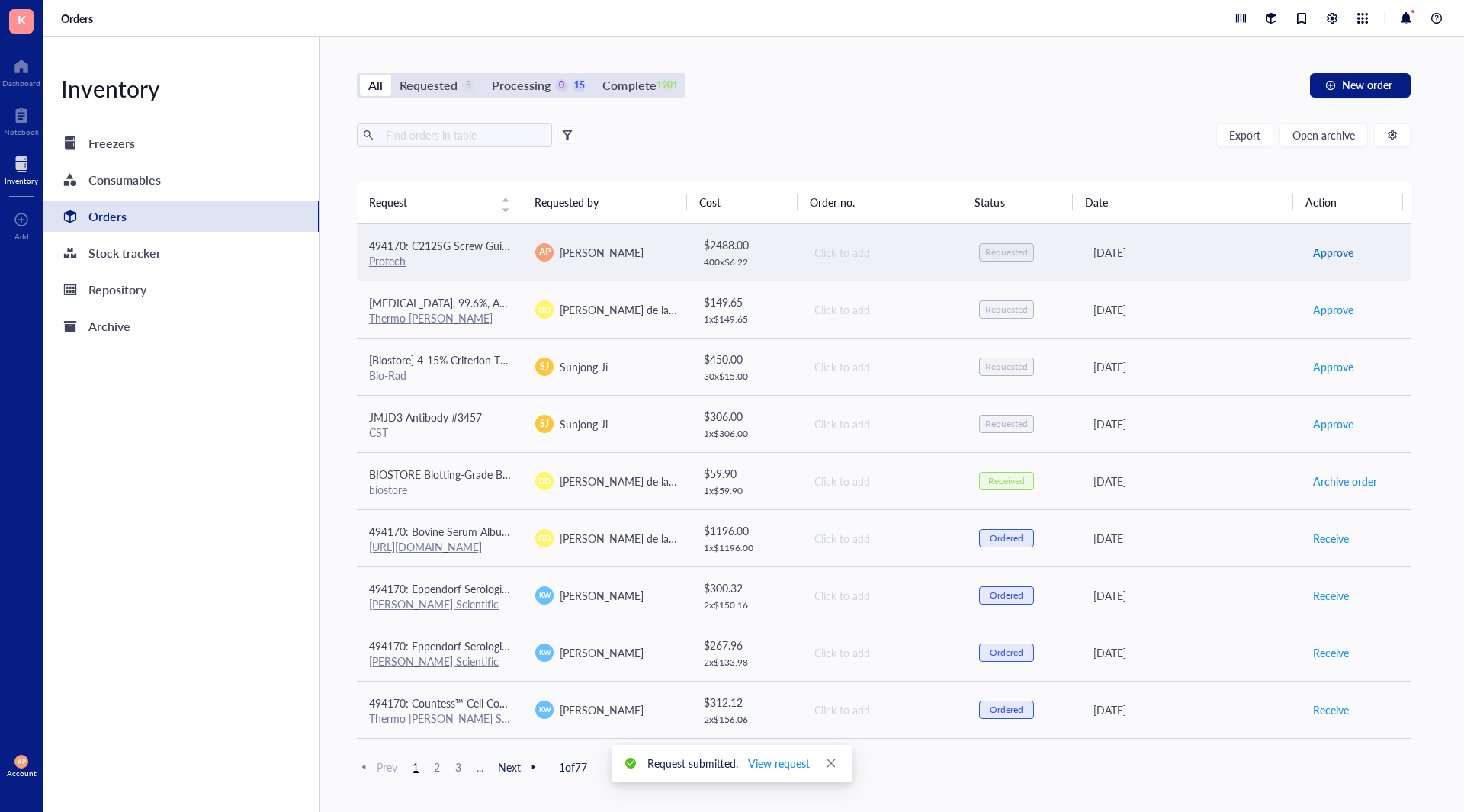
click at [1319, 258] on span "Approve" at bounding box center [1334, 252] width 40 height 17
click at [1322, 253] on span "Place order" at bounding box center [1339, 252] width 52 height 17
